Goal: Transaction & Acquisition: Download file/media

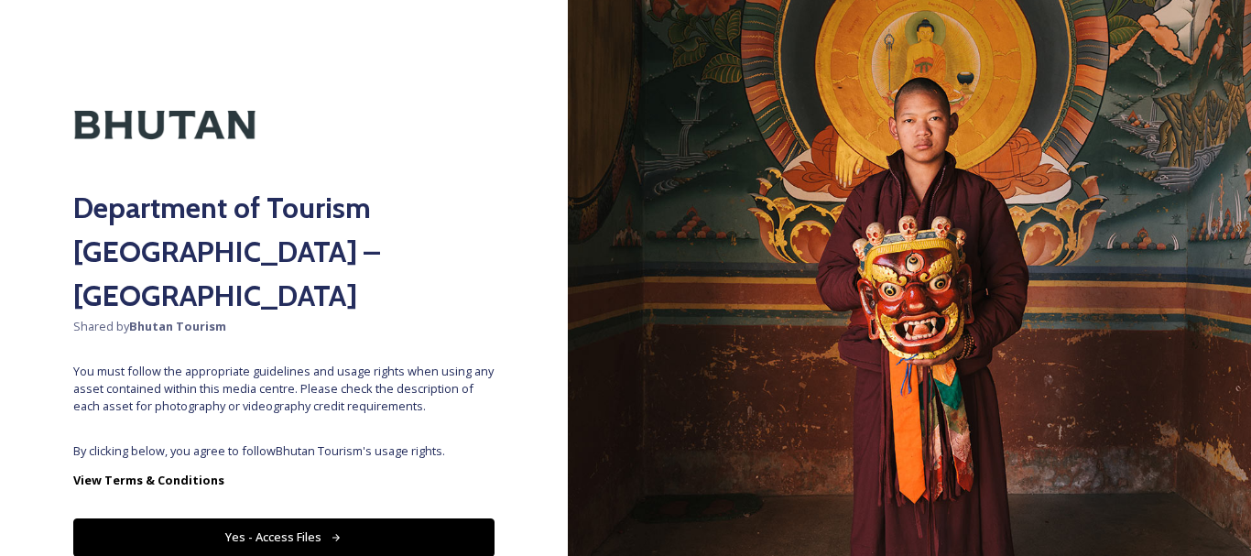
click at [335, 518] on button "Yes - Access Files" at bounding box center [283, 537] width 421 height 38
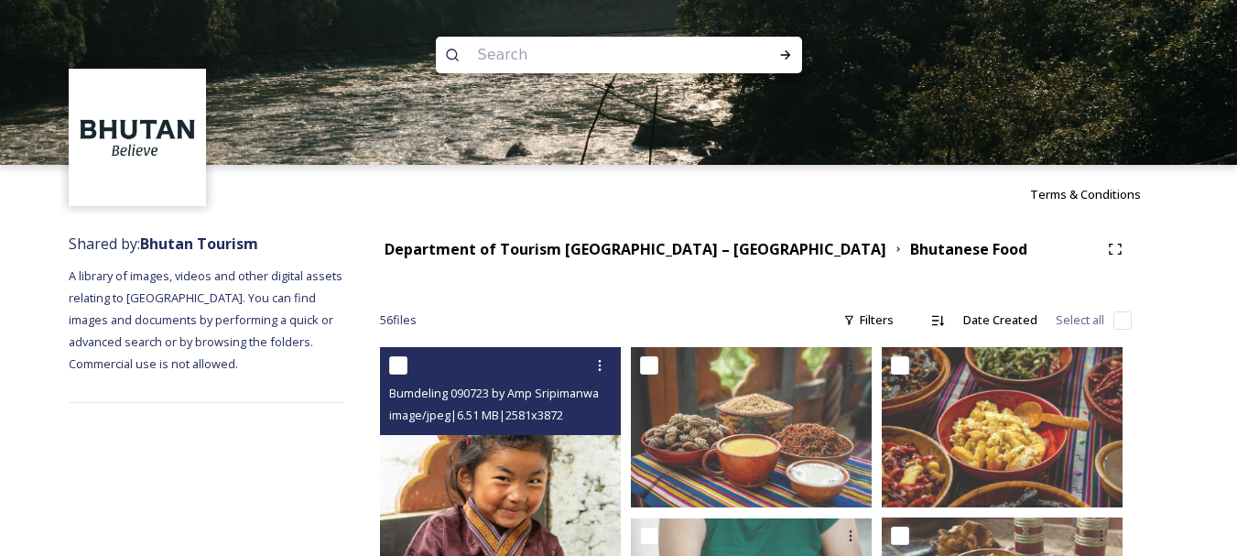
click at [461, 482] on img at bounding box center [500, 528] width 241 height 362
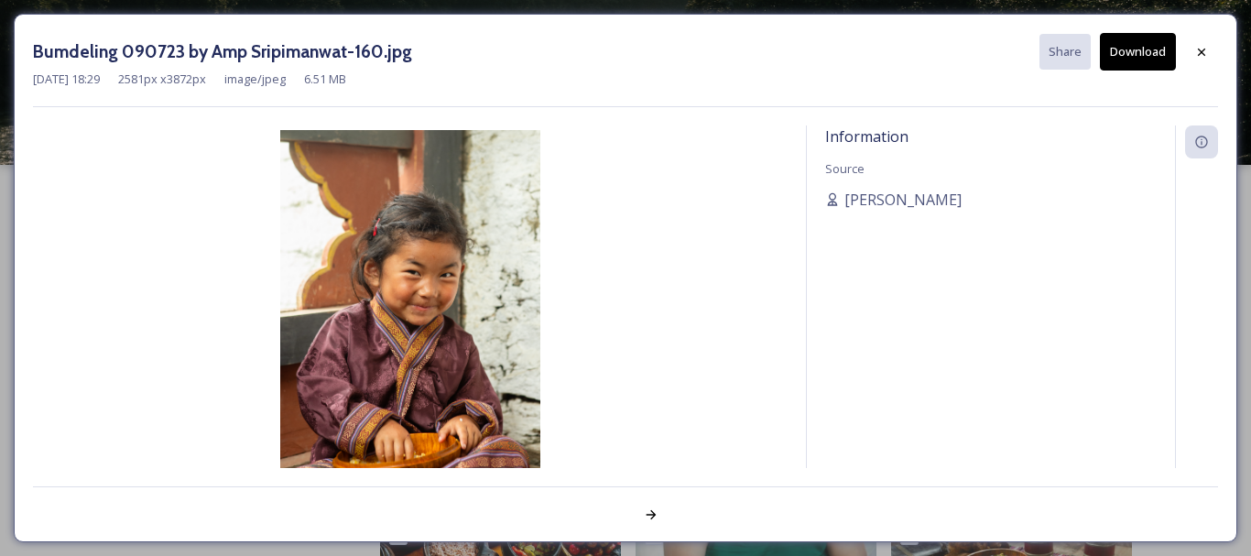
click at [461, 482] on div "Bumdeling 090723 by Amp Sripimanwat-160.jpg Share Download [DATE] 18:29 2581 px…" at bounding box center [625, 278] width 1223 height 528
click at [1204, 52] on icon at bounding box center [1201, 52] width 15 height 15
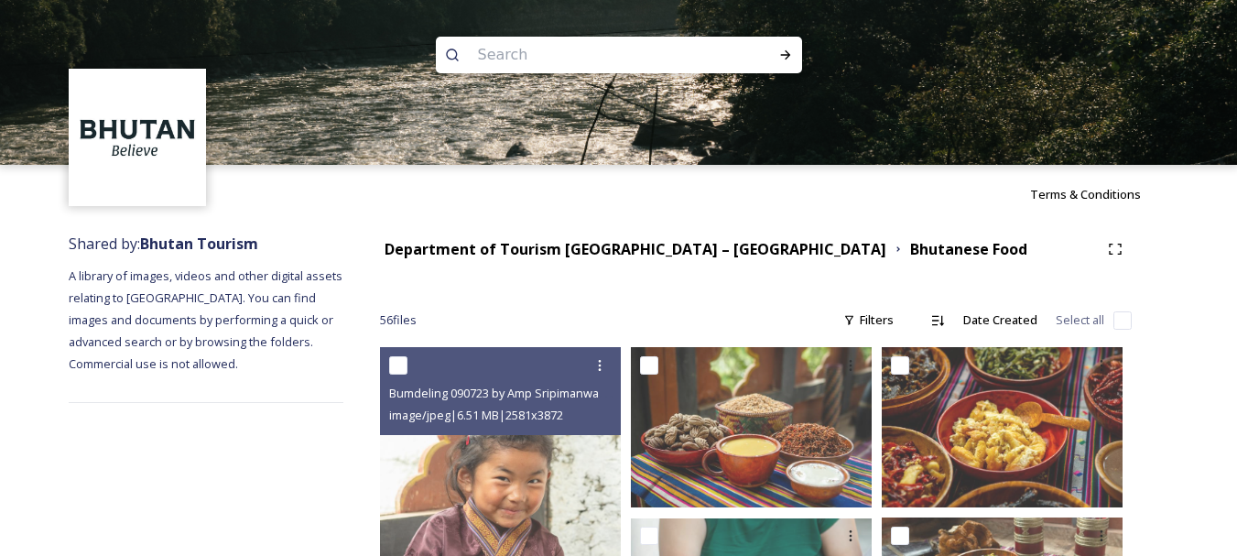
click at [671, 47] on input at bounding box center [594, 55] width 251 height 40
type input "v"
type input "[GEOGRAPHIC_DATA]"
click at [787, 59] on icon at bounding box center [785, 55] width 15 height 15
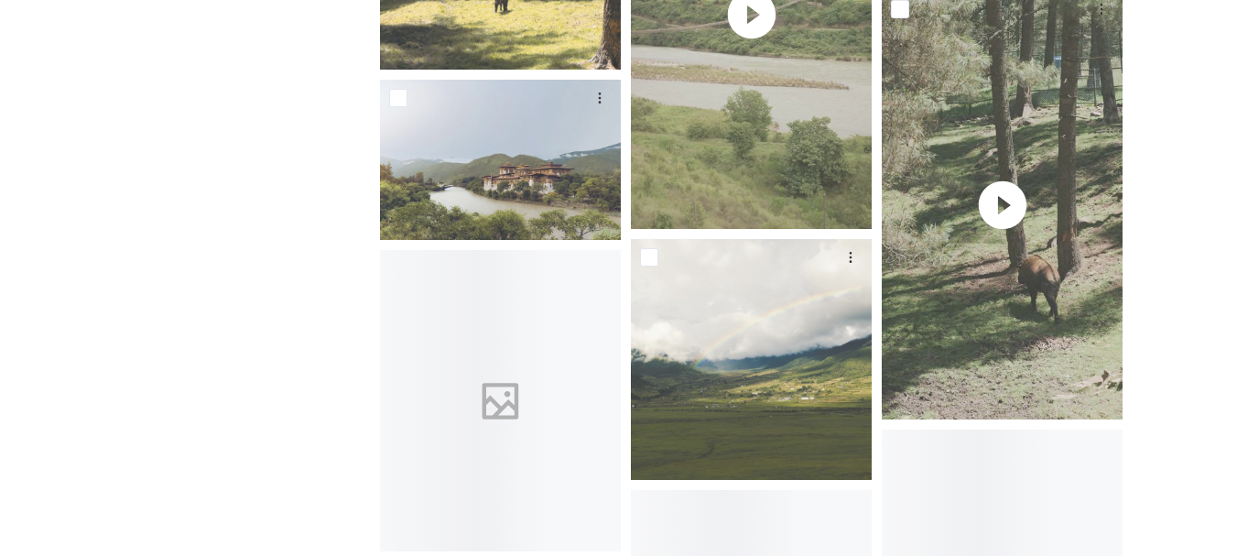
scroll to position [7000, 0]
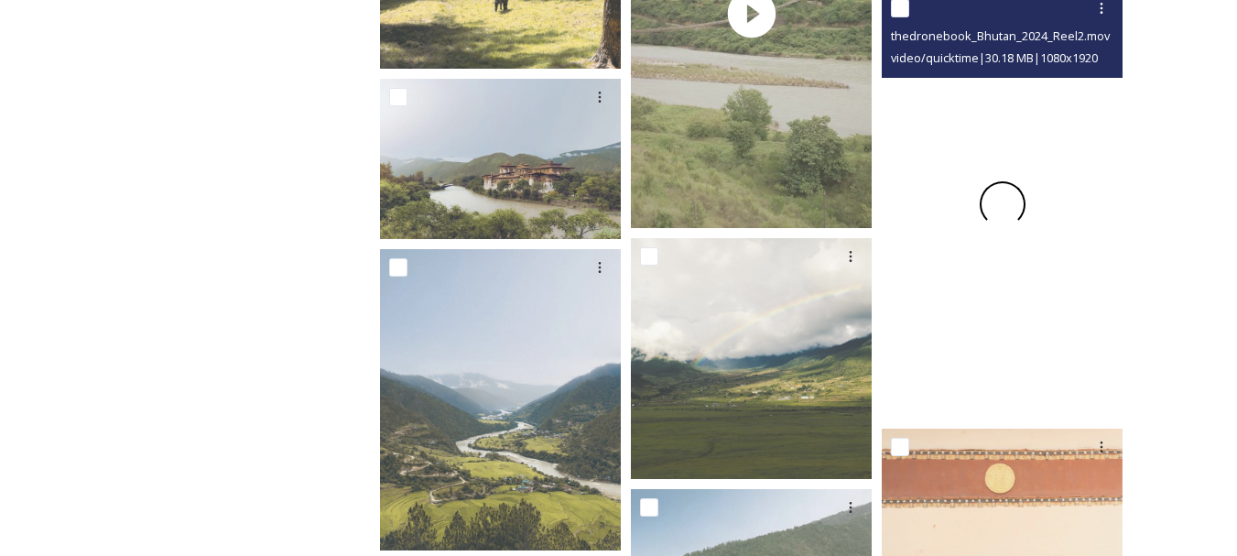
click at [989, 203] on span at bounding box center [1003, 204] width 46 height 46
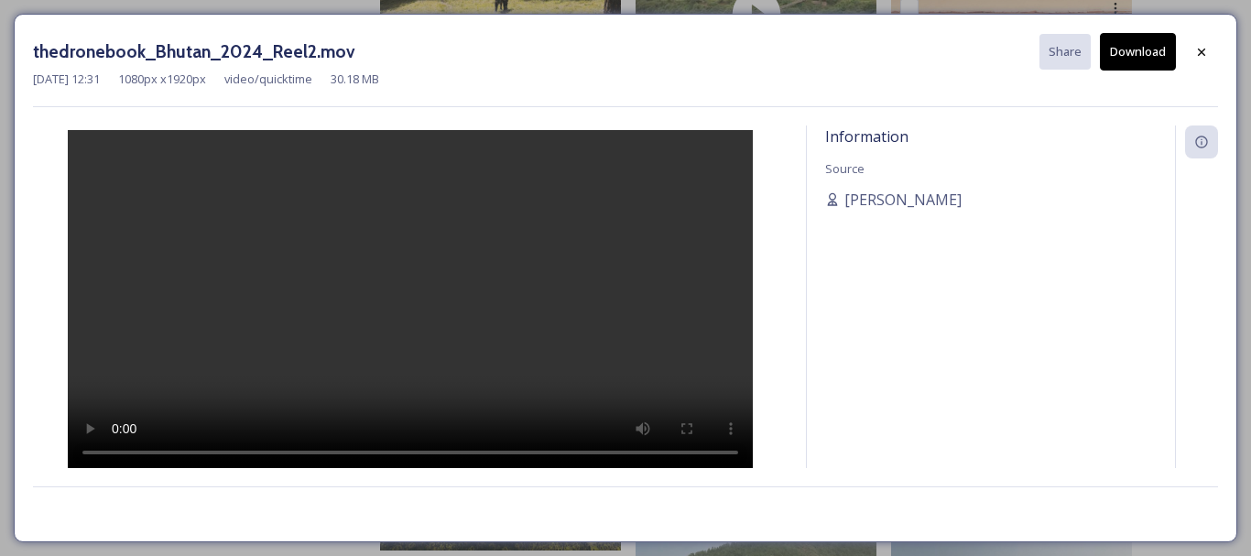
click at [374, 308] on video at bounding box center [410, 301] width 685 height 342
click at [389, 326] on video at bounding box center [410, 301] width 685 height 342
click at [631, 321] on div at bounding box center [410, 298] width 754 height 347
click at [593, 369] on div at bounding box center [410, 298] width 754 height 347
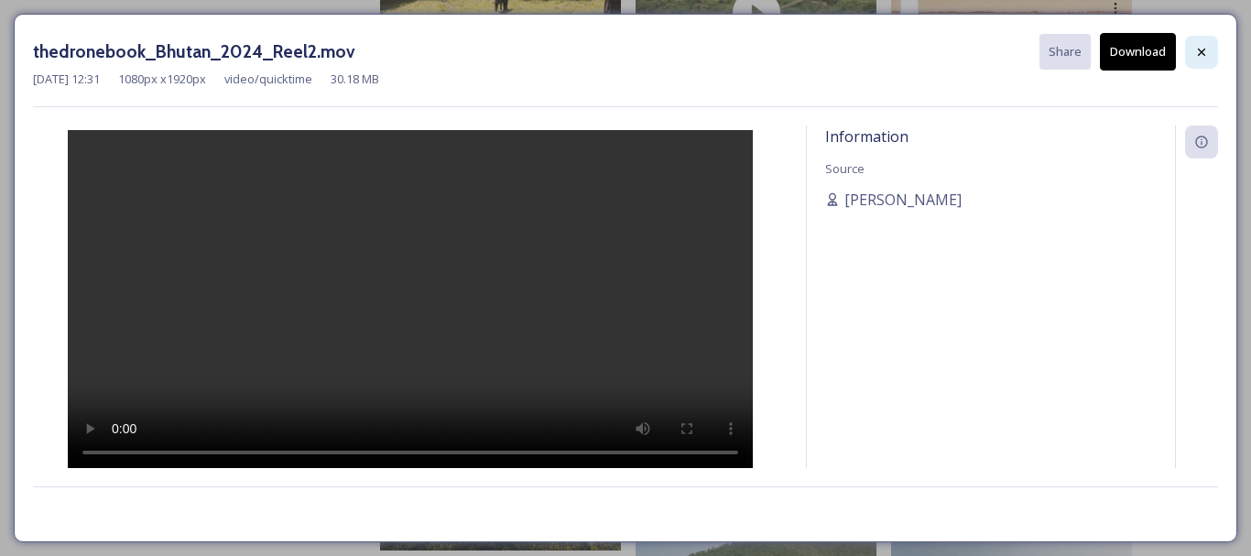
click at [1205, 45] on icon at bounding box center [1201, 52] width 15 height 15
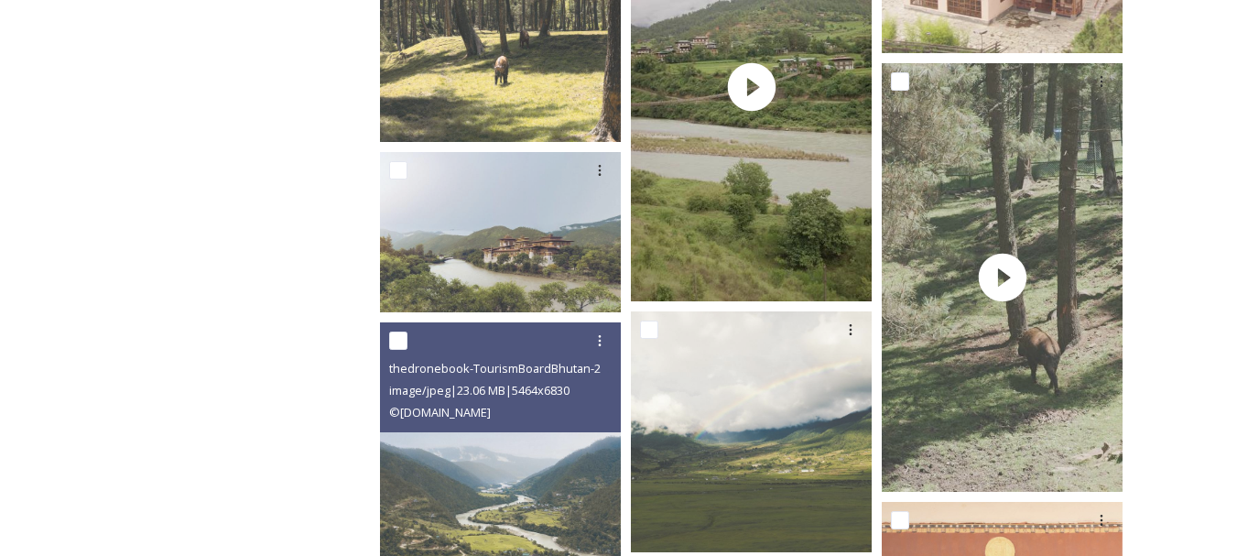
scroll to position [6782, 0]
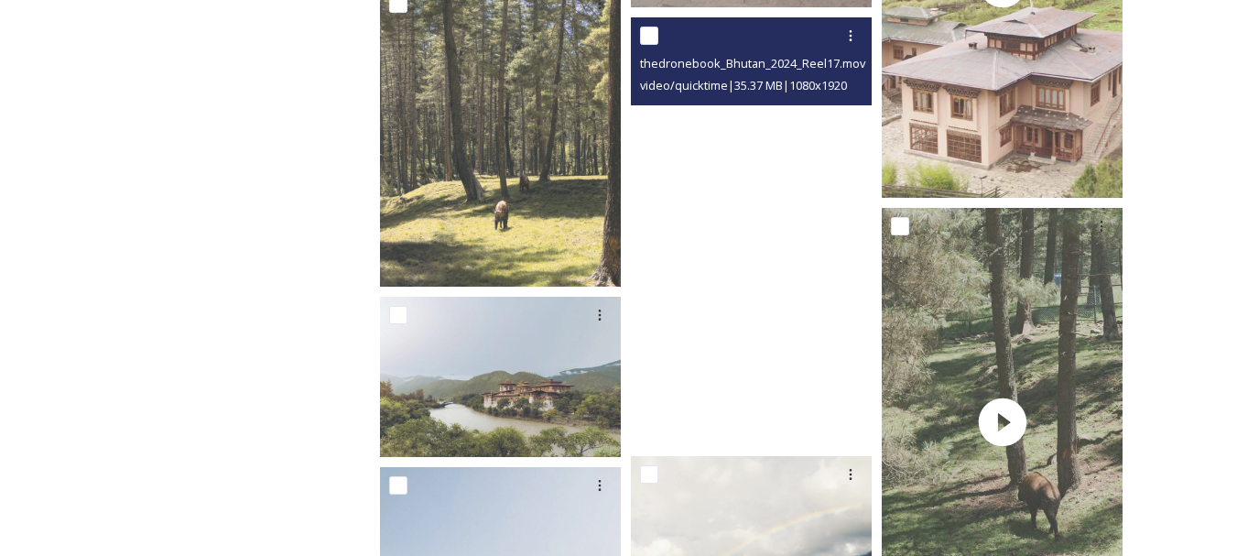
drag, startPoint x: 773, startPoint y: 222, endPoint x: 754, endPoint y: 242, distance: 27.2
click at [754, 242] on video "thedronebook_Bhutan_2024_Reel17.mov" at bounding box center [751, 231] width 241 height 429
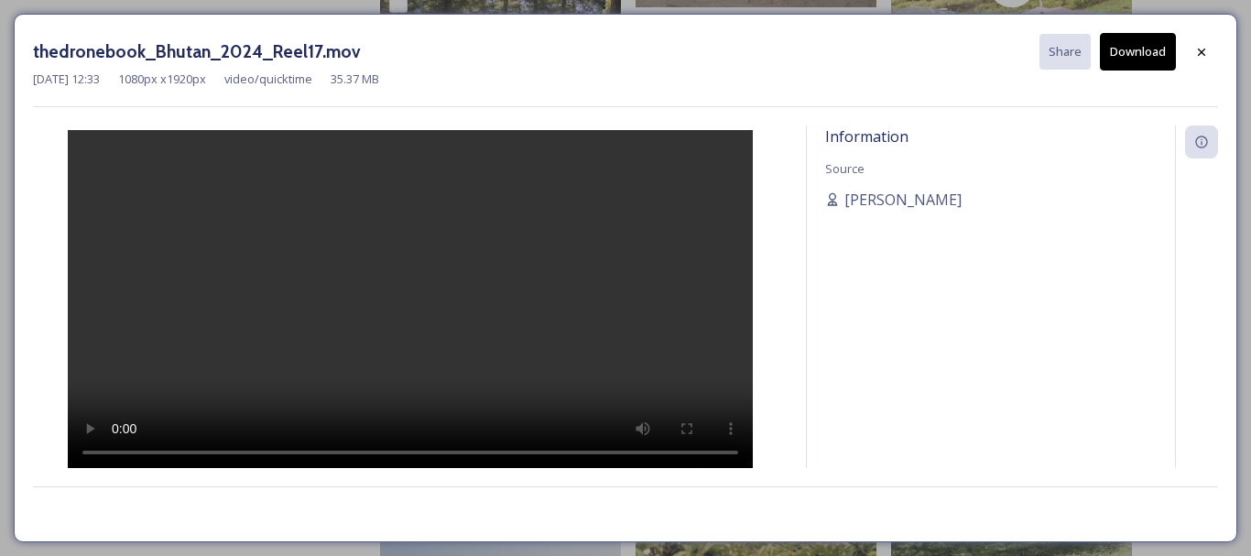
click at [1145, 50] on button "Download" at bounding box center [1138, 52] width 76 height 38
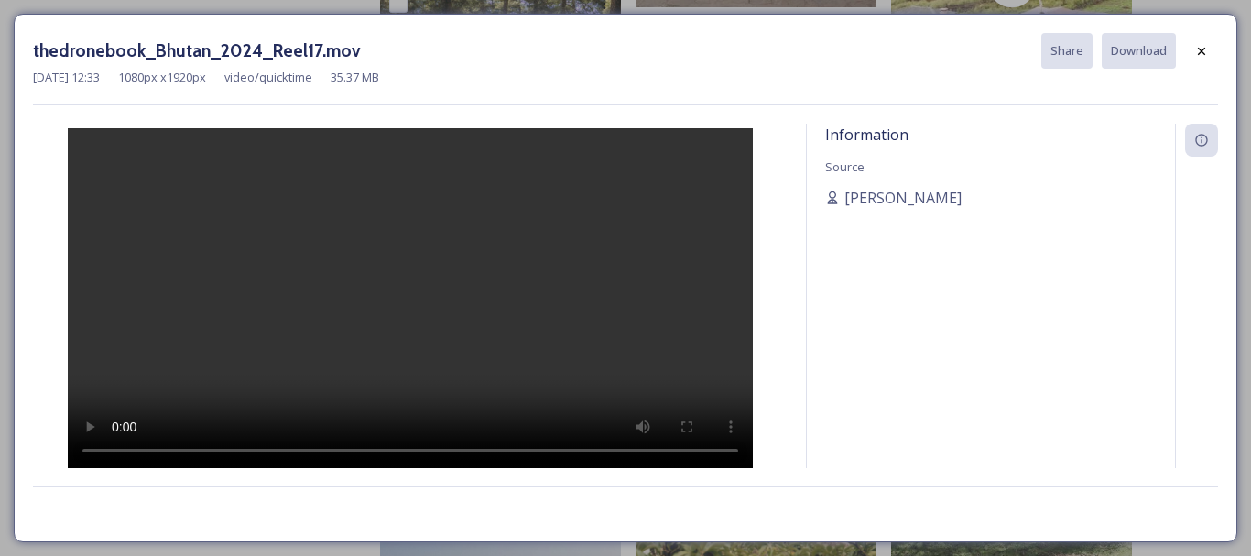
click at [727, 223] on div at bounding box center [410, 297] width 754 height 347
click at [859, 390] on div "Information Source [PERSON_NAME]" at bounding box center [991, 319] width 368 height 391
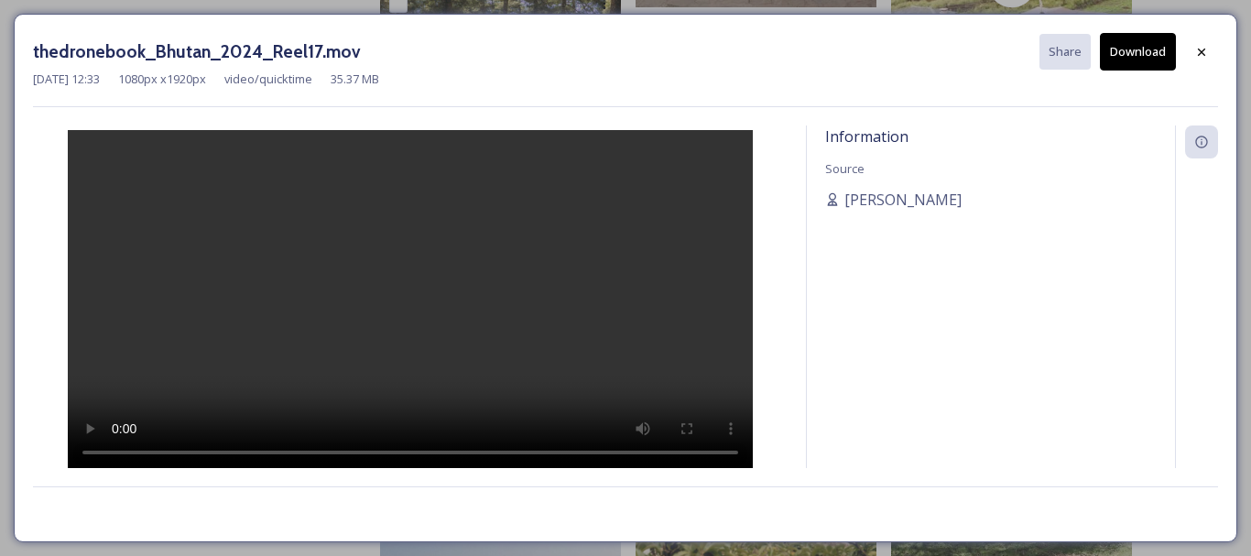
click at [750, 262] on div at bounding box center [410, 298] width 754 height 347
click at [730, 277] on div at bounding box center [410, 298] width 754 height 347
click at [844, 55] on div "thedronebook_Bhutan_2024_Reel17.mov Share Download" at bounding box center [625, 52] width 1185 height 38
click at [1140, 53] on button "Download" at bounding box center [1138, 52] width 76 height 38
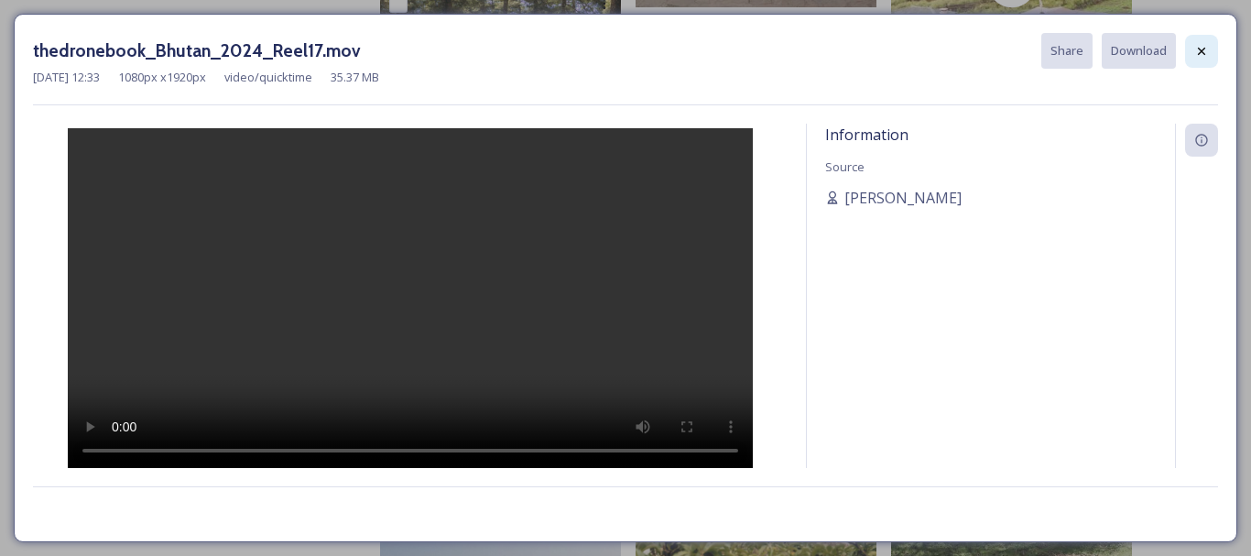
click at [1203, 50] on icon at bounding box center [1201, 51] width 15 height 15
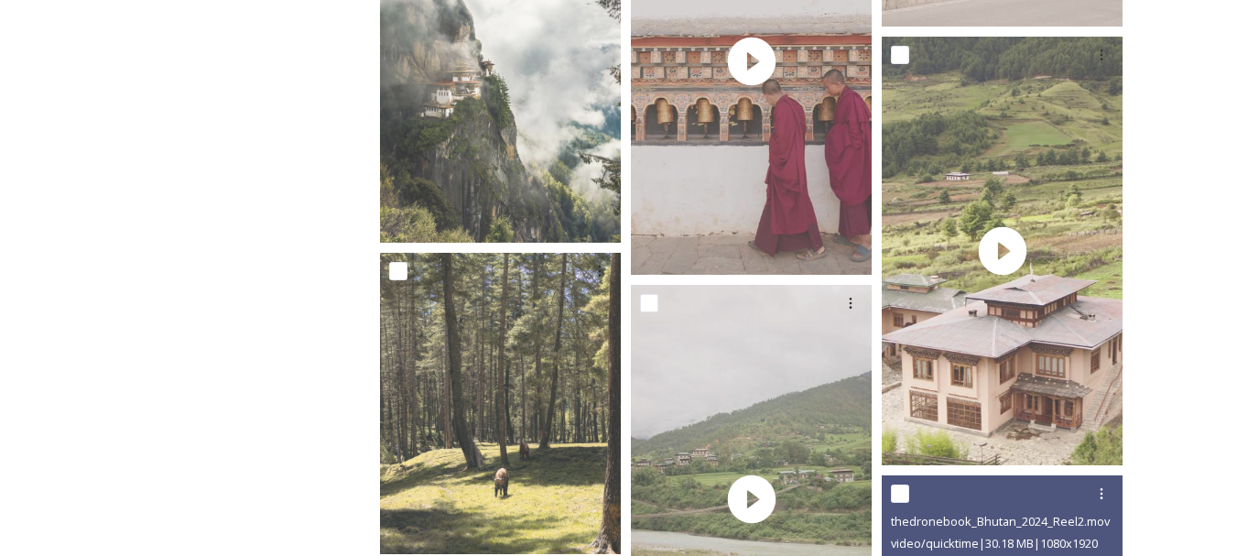
scroll to position [6439, 0]
